Goal: Information Seeking & Learning: Find specific fact

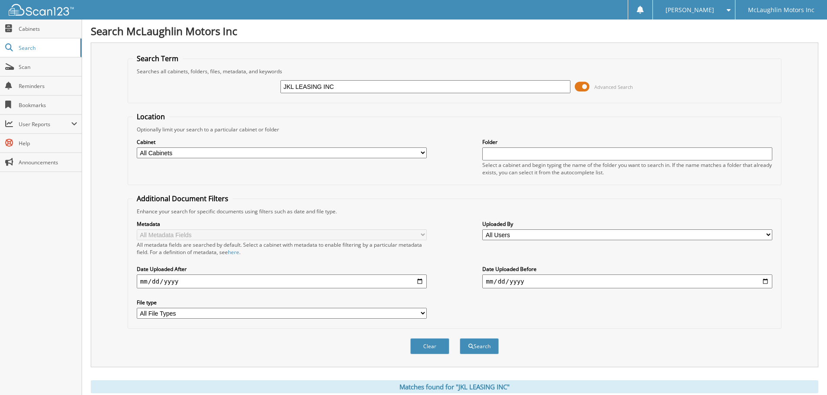
drag, startPoint x: 343, startPoint y: 87, endPoint x: 245, endPoint y: 90, distance: 98.6
click at [245, 90] on div "JKL LEASING INC Advanced Search" at bounding box center [454, 86] width 644 height 23
paste input "[PERSON_NAME]"
type input "[PERSON_NAME]"
click at [477, 347] on button "Search" at bounding box center [479, 347] width 39 height 16
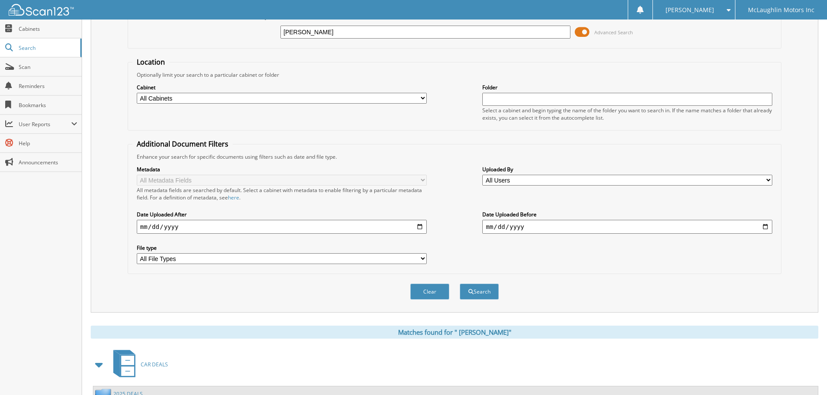
scroll to position [208, 0]
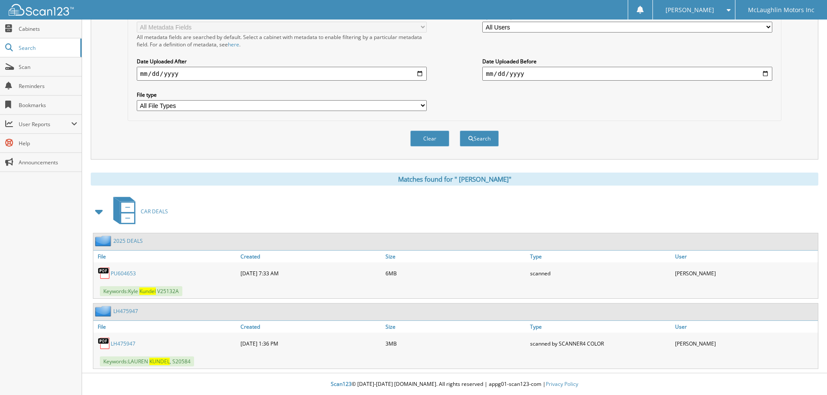
click at [125, 342] on link "L H 4 7 5 9 4 7" at bounding box center [123, 343] width 25 height 7
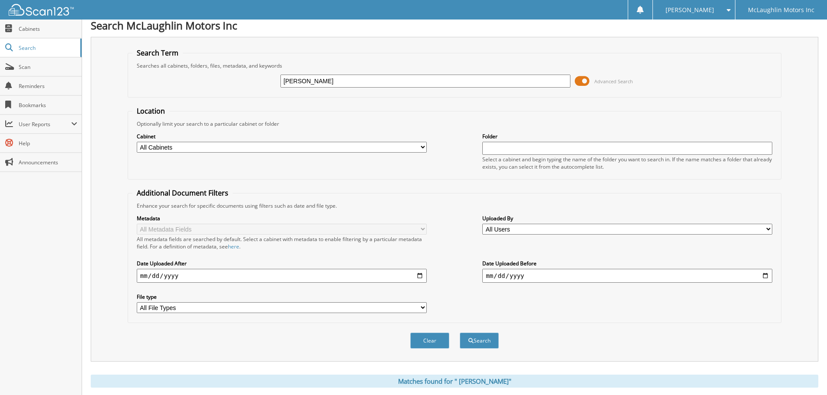
scroll to position [0, 0]
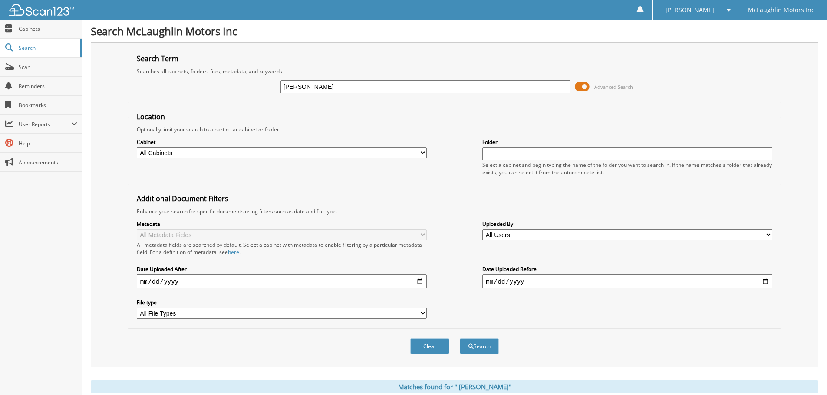
click at [476, 53] on div "Search Term Searches all cabinets, folders, files, metadata, and keywords [PERS…" at bounding box center [454, 205] width 727 height 325
